Goal: Navigation & Orientation: Find specific page/section

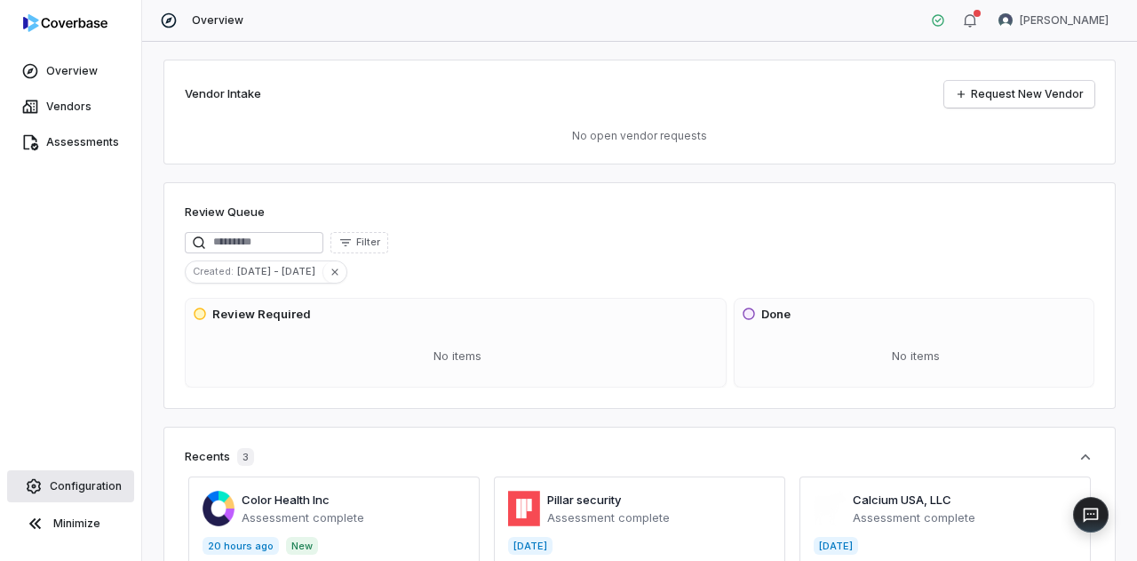
click at [93, 482] on span "Configuration" at bounding box center [86, 486] width 72 height 14
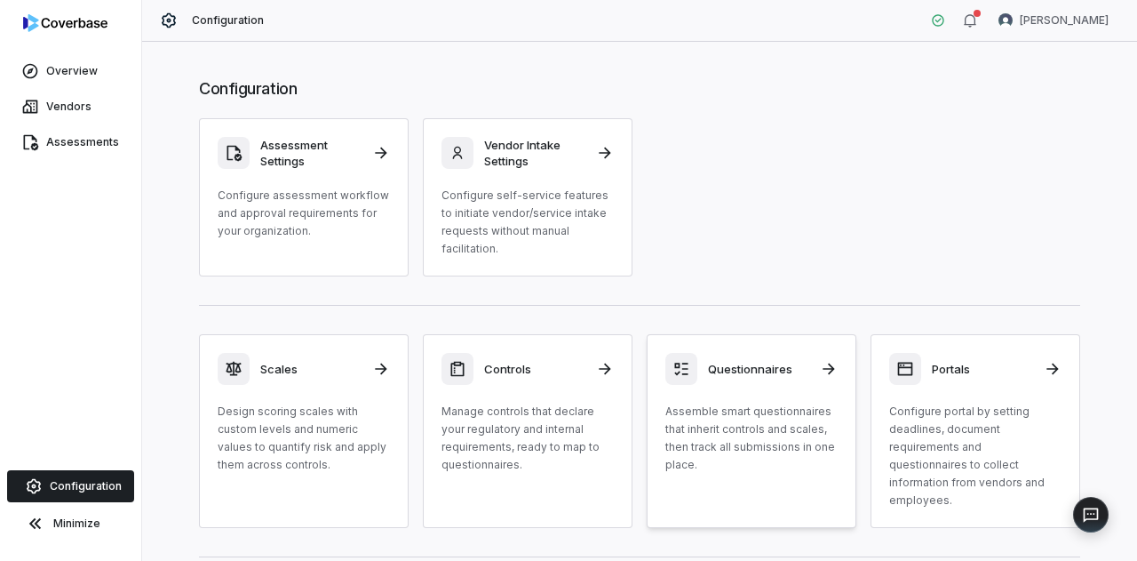
click at [732, 379] on div "Questionnaires" at bounding box center [752, 369] width 172 height 32
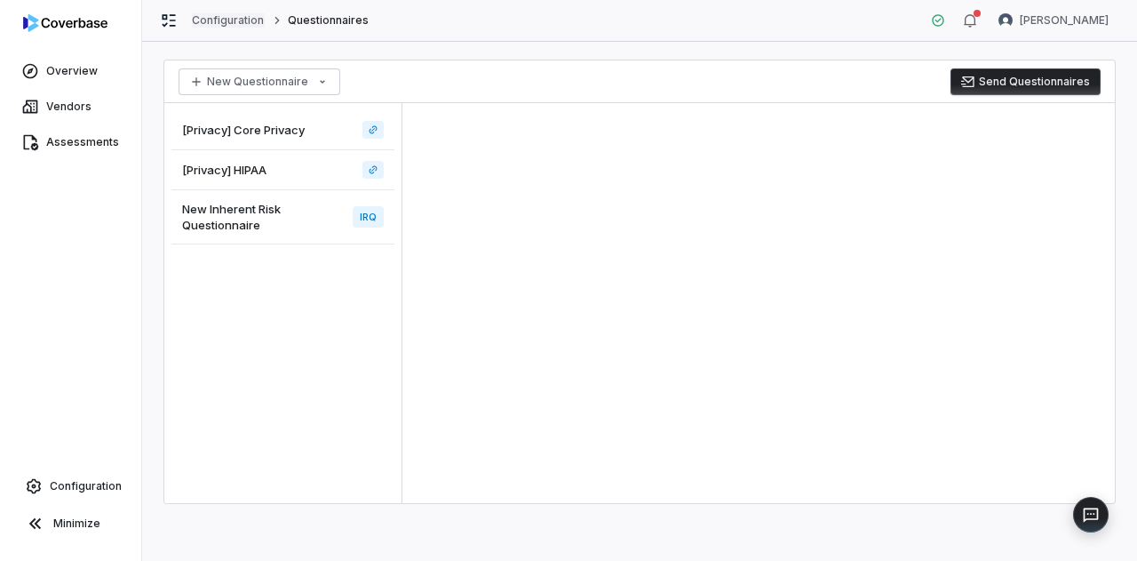
click at [243, 24] on link "Configuration" at bounding box center [228, 20] width 73 height 14
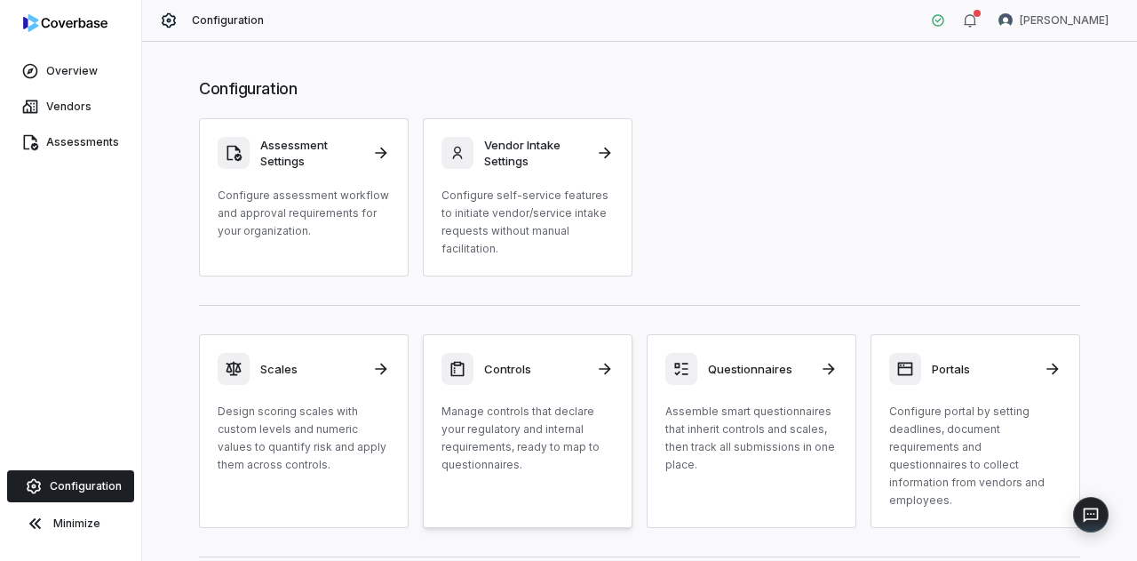
click at [528, 354] on div "Controls" at bounding box center [528, 369] width 172 height 32
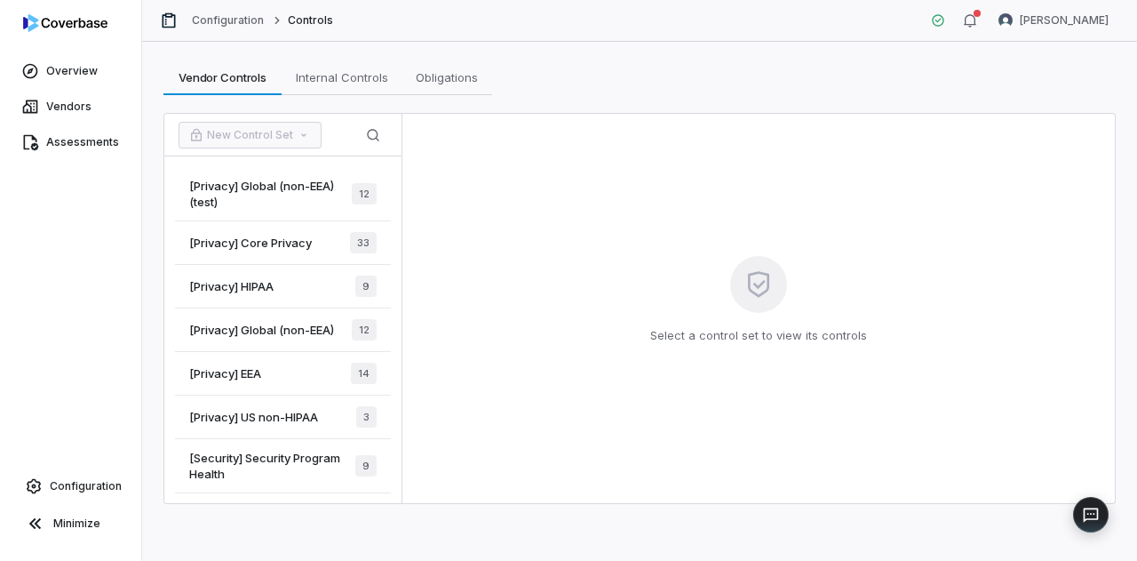
click at [264, 275] on div "[Privacy] HIPAA 9" at bounding box center [283, 287] width 216 height 44
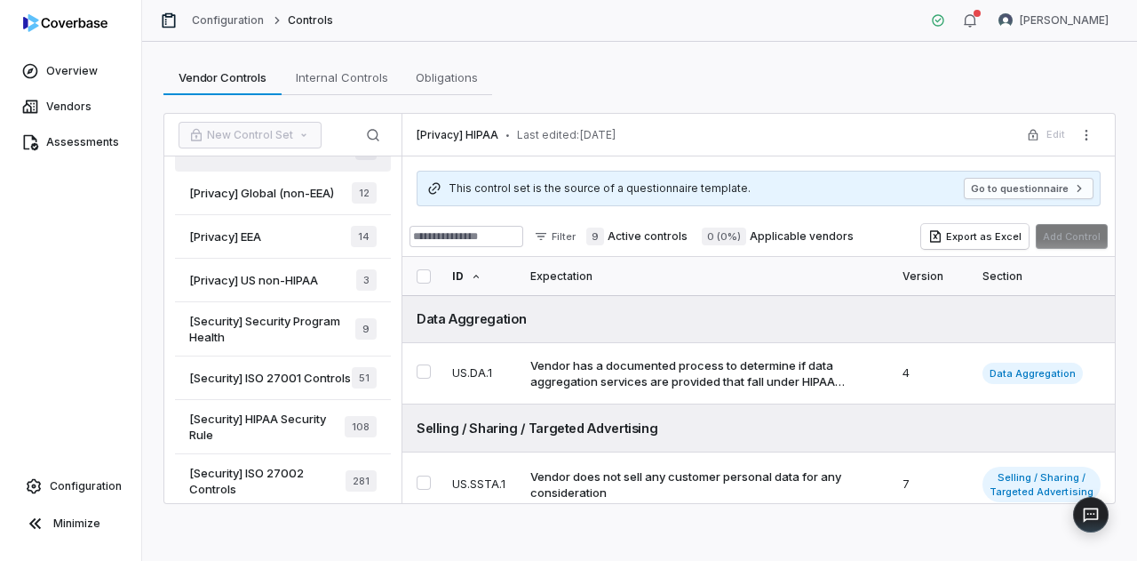
scroll to position [159, 0]
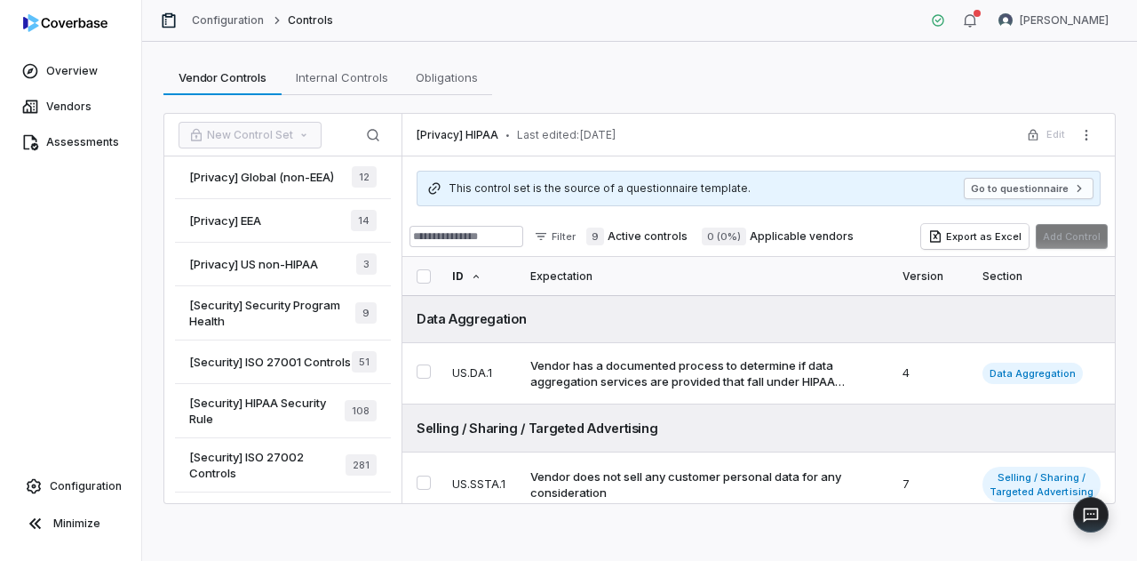
click at [271, 409] on span "[Security] HIPAA Security Rule" at bounding box center [266, 411] width 155 height 32
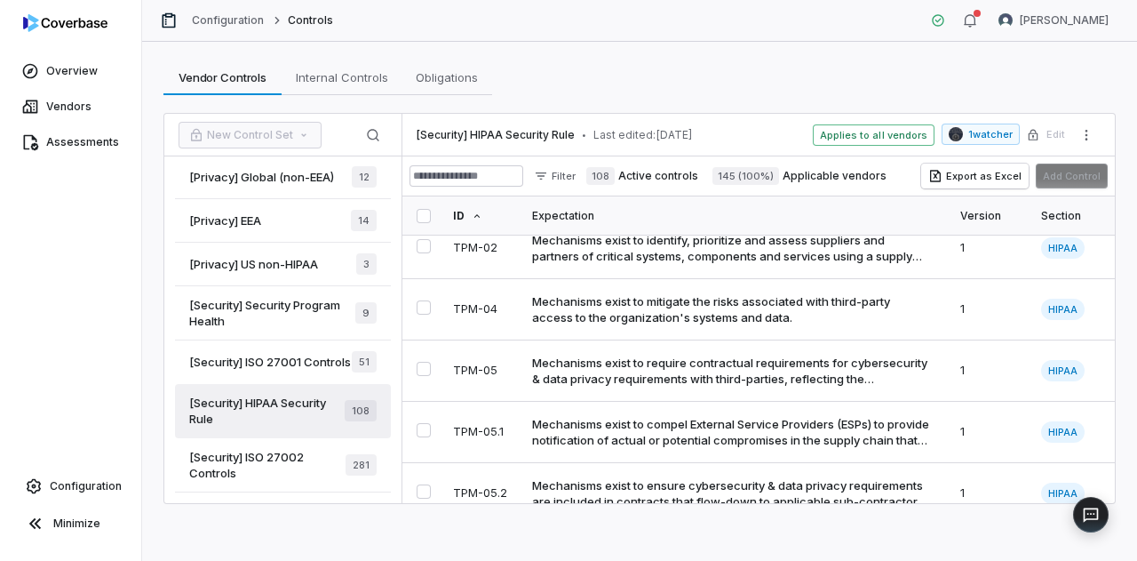
scroll to position [6356, 0]
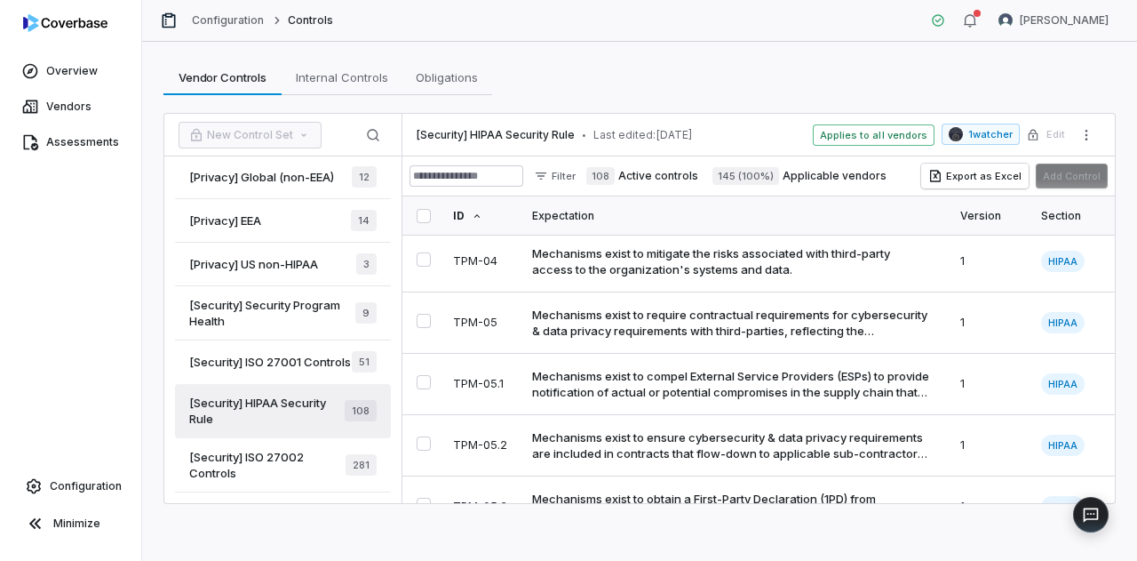
click at [259, 299] on span "[Security] Security Program Health" at bounding box center [272, 313] width 166 height 32
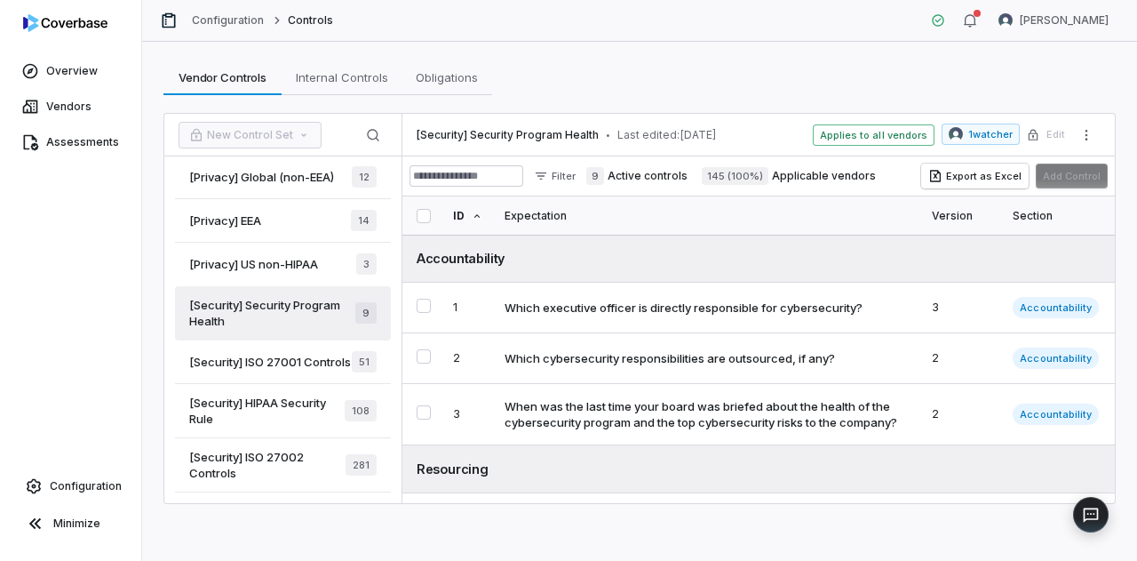
click at [273, 407] on span "[Security] HIPAA Security Rule" at bounding box center [266, 411] width 155 height 32
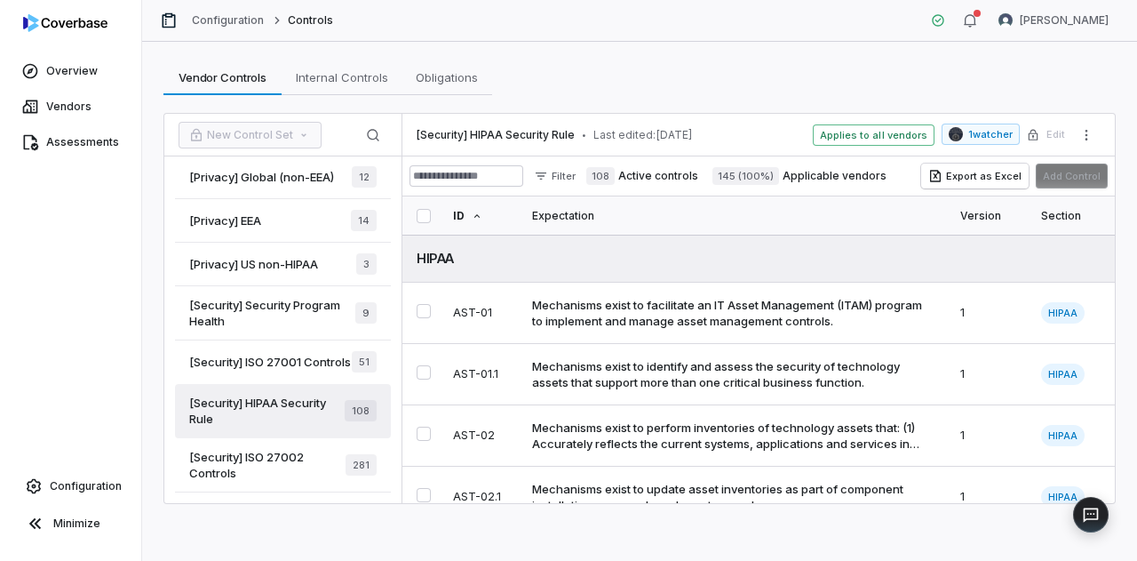
click at [793, 31] on div "Configuration Controls [PERSON_NAME]" at bounding box center [639, 21] width 995 height 42
